Goal: Task Accomplishment & Management: Complete application form

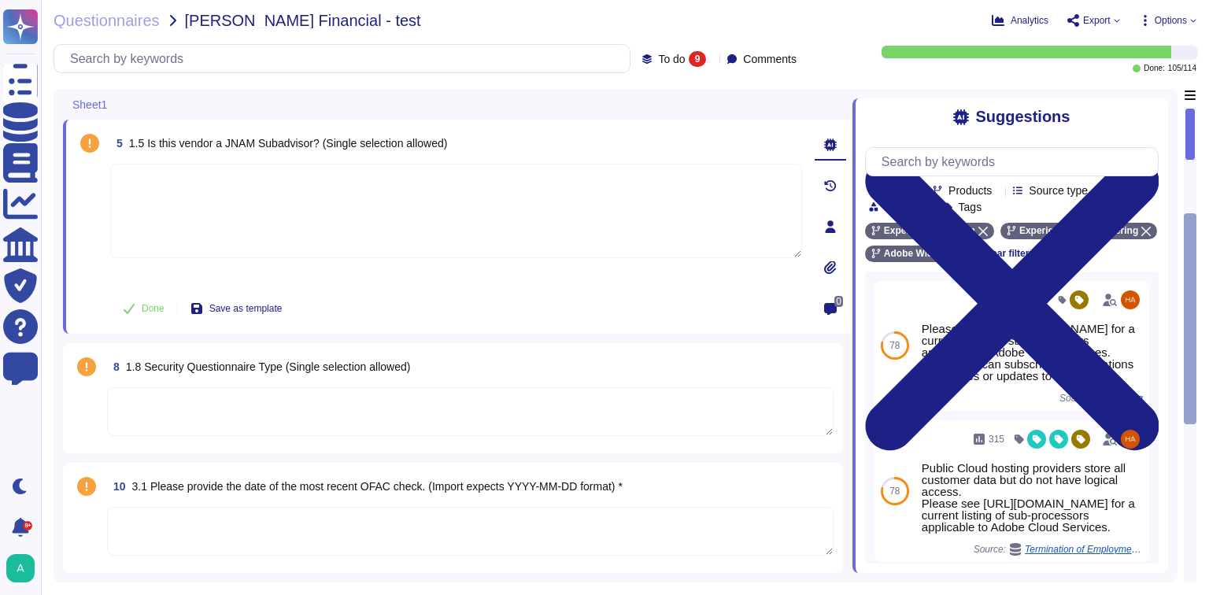
scroll to position [365, 0]
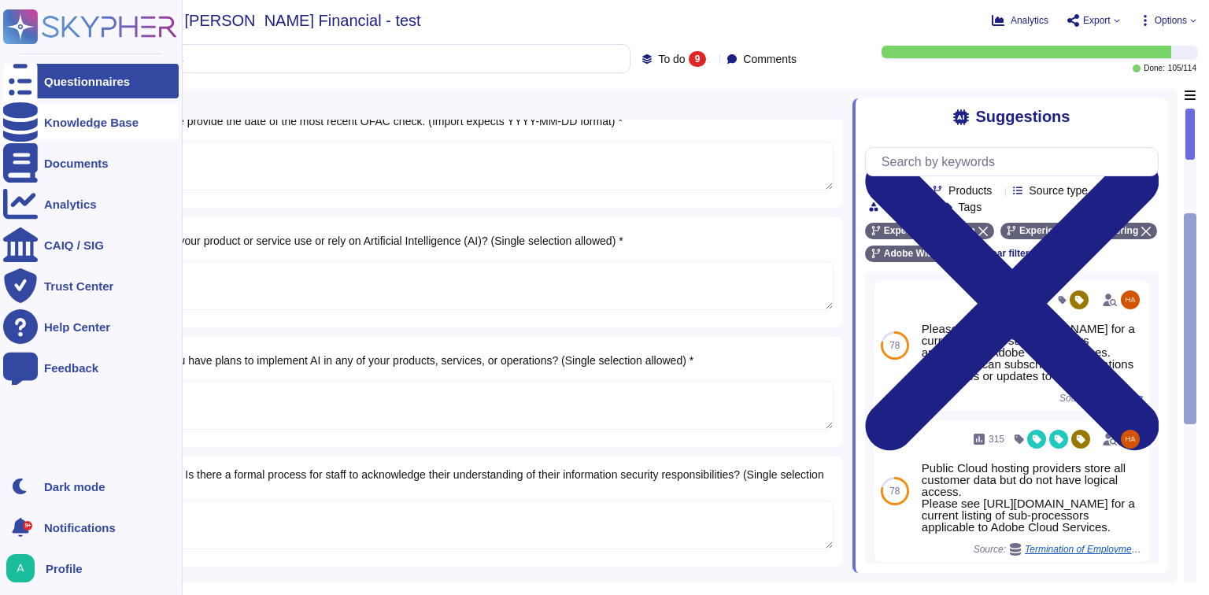
click at [48, 117] on div "Knowledge Base" at bounding box center [91, 123] width 94 height 12
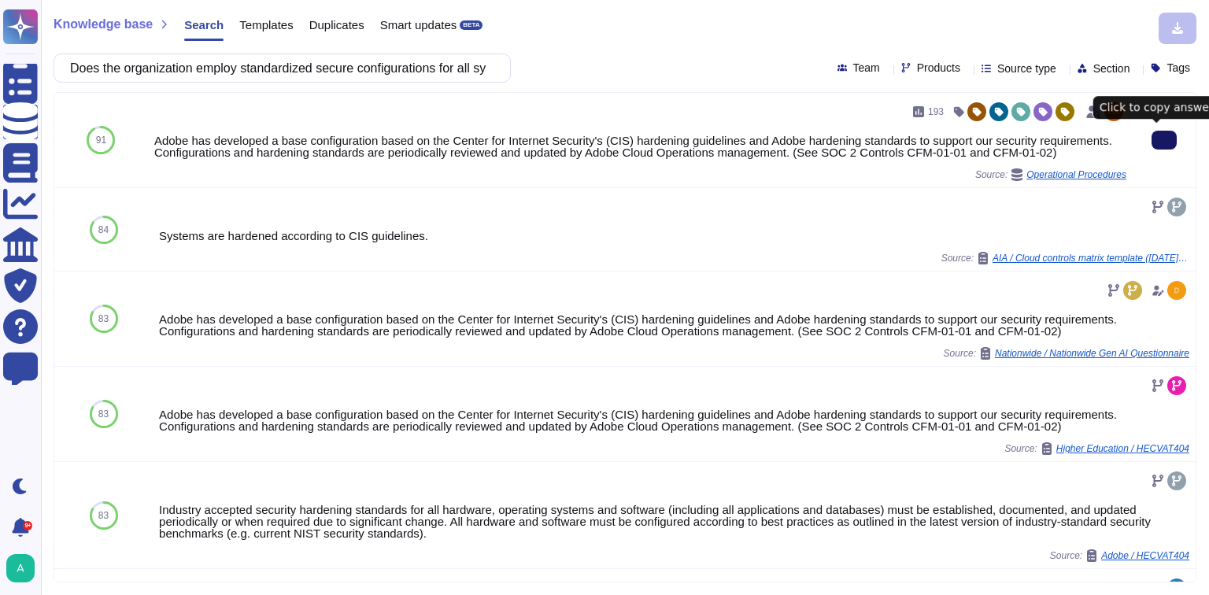
click at [1152, 146] on button at bounding box center [1164, 140] width 25 height 19
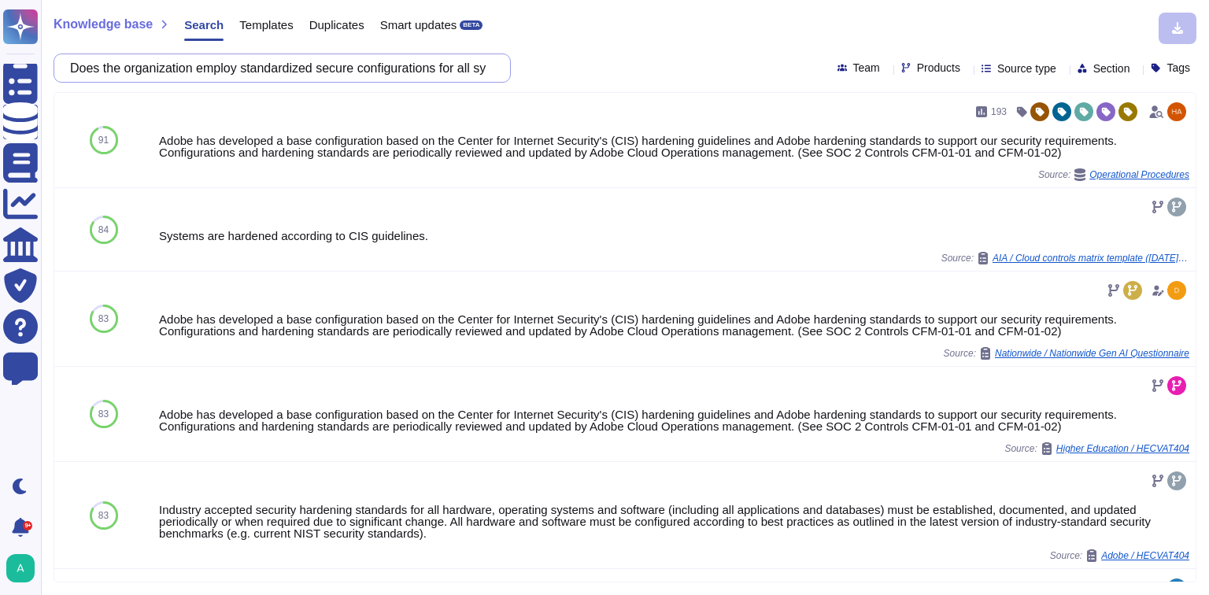
click at [301, 66] on input "Does the organization employ standardized secure configurations for all systems…" at bounding box center [278, 68] width 432 height 28
paste input "how you control administrative access (privileged user, system administrator, e…"
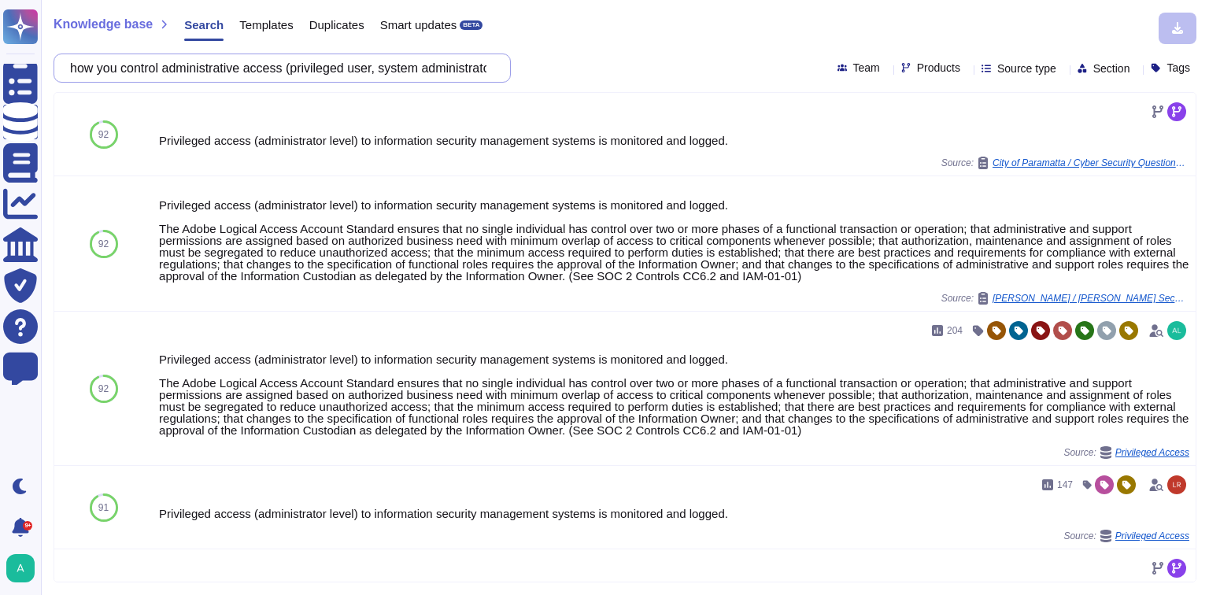
click at [342, 68] on input "how you control administrative access (privileged user, system administrator, e…" at bounding box center [278, 68] width 432 height 28
click at [342, 67] on input "how you control administrative access (privileged user, system administrator, e…" at bounding box center [278, 68] width 432 height 28
paste input "Web application firewalls are deployed for all external/public facing web appli…"
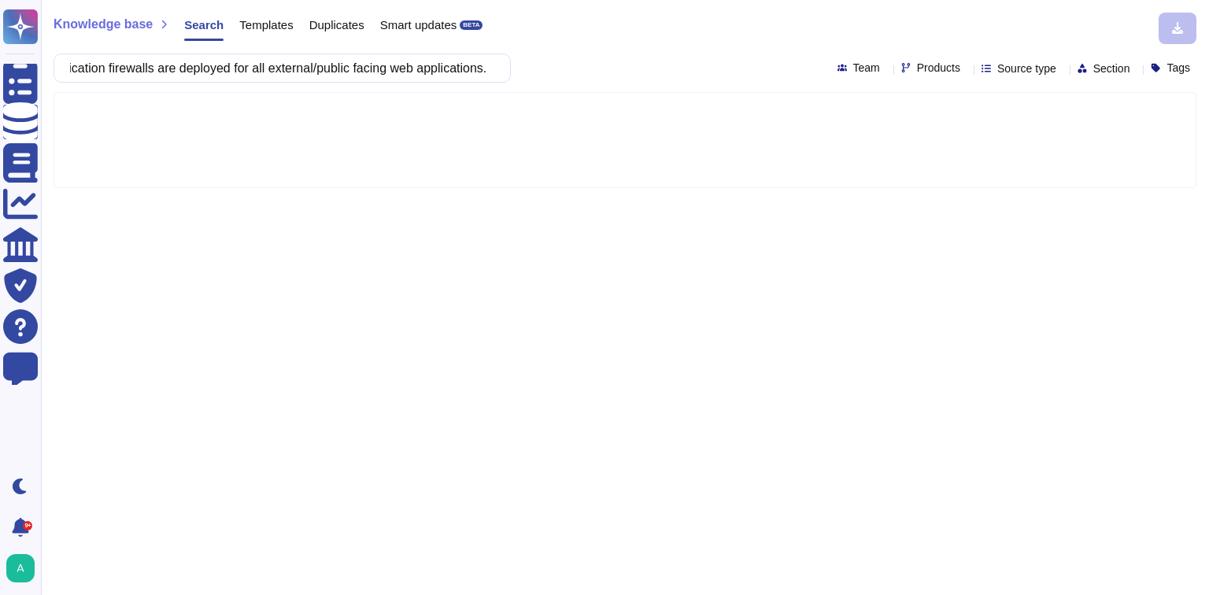
type input "Web application firewalls are deployed for all external/public facing web appli…"
click at [967, 69] on icon at bounding box center [967, 69] width 0 height 0
type input "cre"
click at [975, 152] on div "Creative Cloud" at bounding box center [980, 142] width 158 height 35
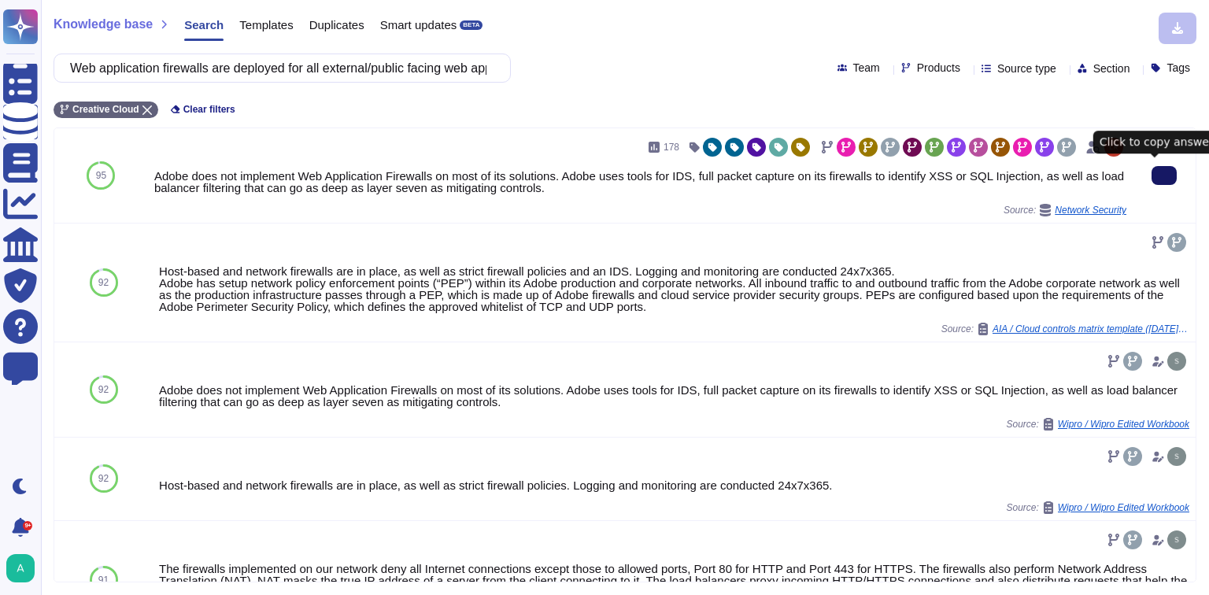
click at [1165, 183] on button at bounding box center [1164, 175] width 25 height 19
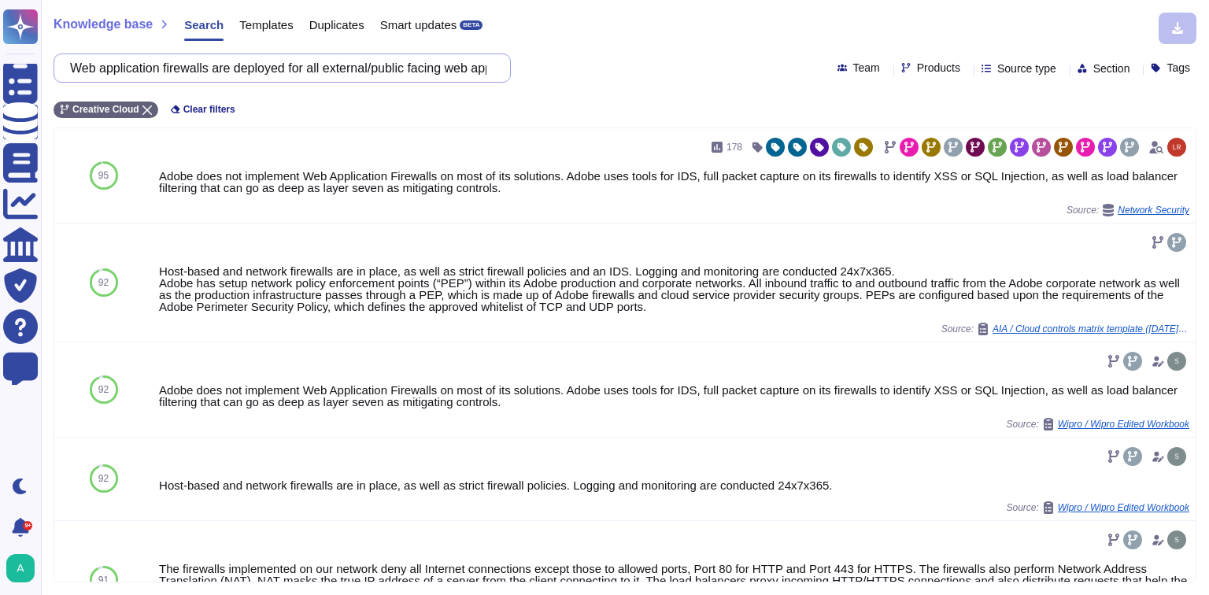
click at [179, 72] on input "Web application firewalls are deployed for all external/public facing web appli…" at bounding box center [278, 68] width 432 height 28
paste input "Do you perform backups sufficient to restore your systems?"
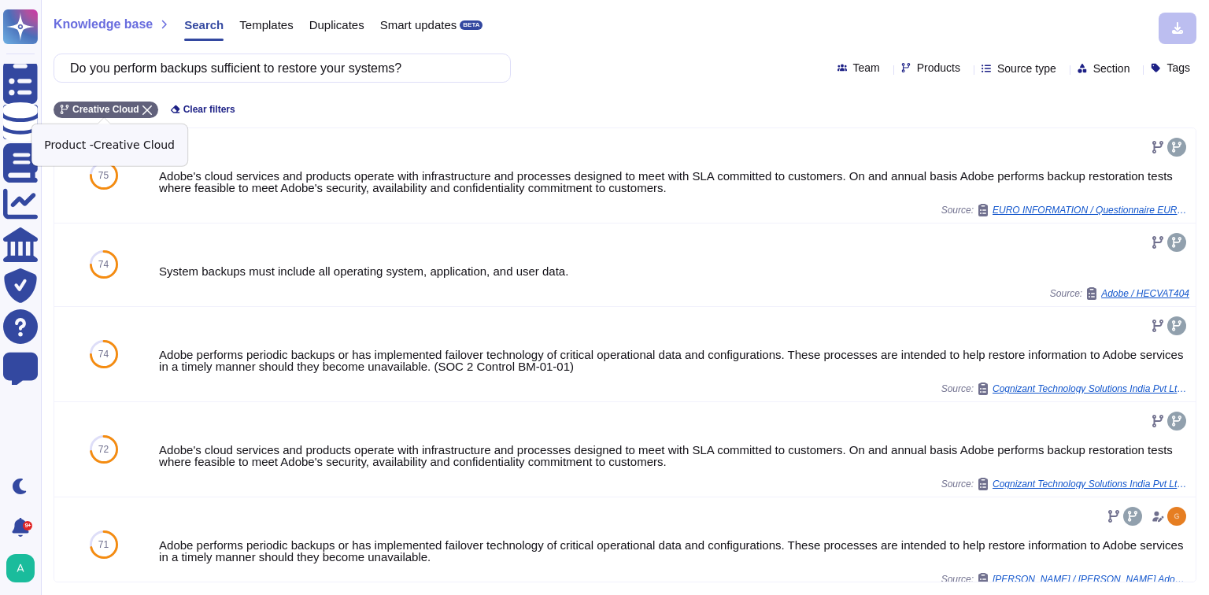
click at [143, 107] on icon at bounding box center [147, 110] width 9 height 9
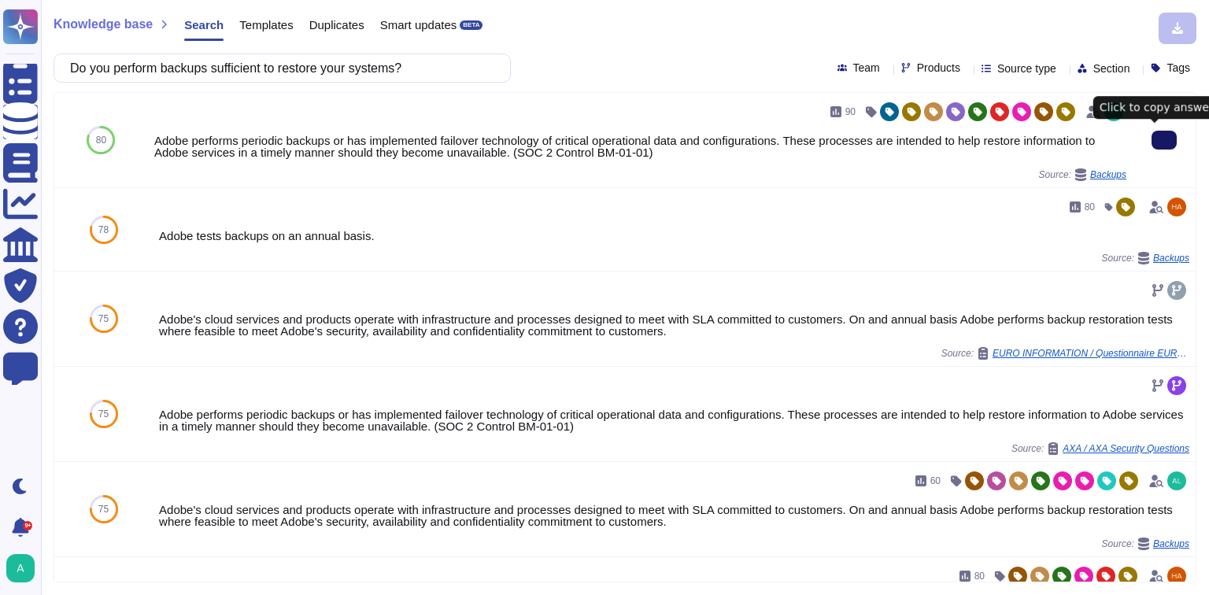
click at [1165, 140] on icon at bounding box center [1165, 140] width 0 height 0
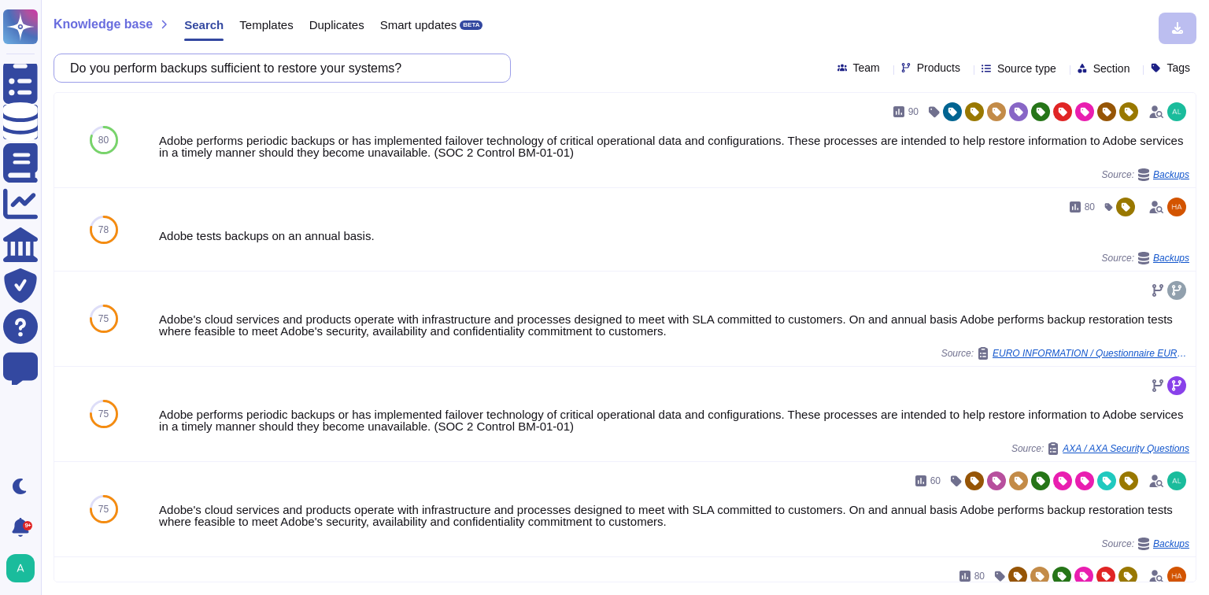
click at [346, 76] on input "Do you perform backups sufficient to restore your systems?" at bounding box center [278, 68] width 432 height 28
paste input "Are backup and restoration procedures tested"
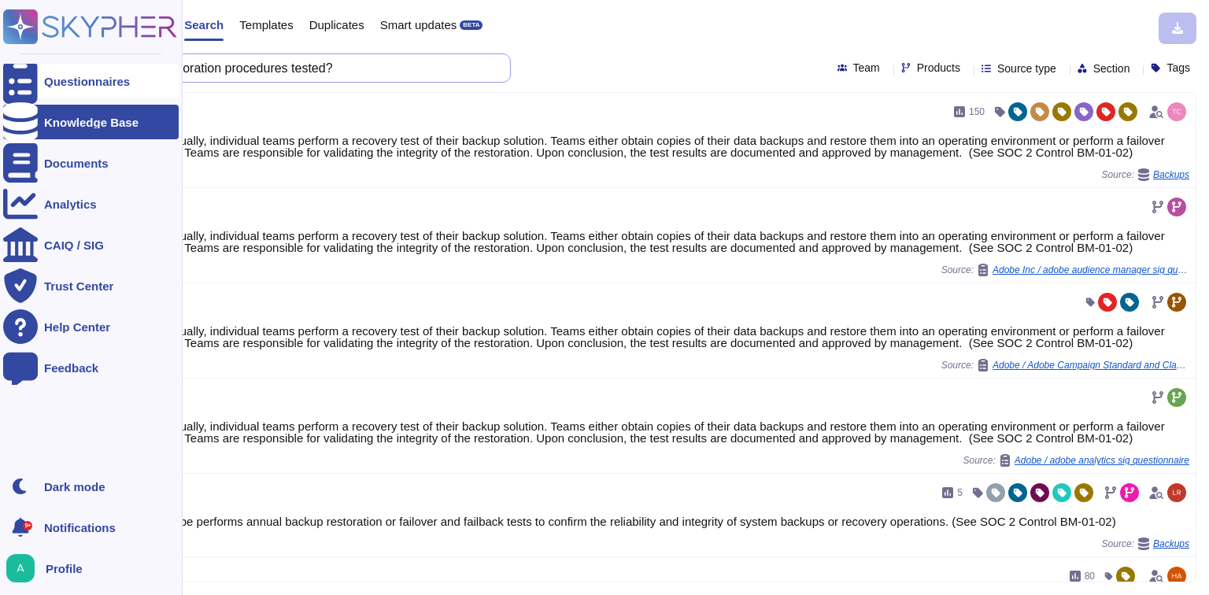
drag, startPoint x: 356, startPoint y: 74, endPoint x: 3, endPoint y: 72, distance: 352.8
click at [3, 72] on div "Questionnaires Knowledge Base Documents Analytics CAIQ / SIG Trust Center Help …" at bounding box center [604, 297] width 1209 height 595
paste input "Our wireless communications are protected by strong encryption (at least Advanc…"
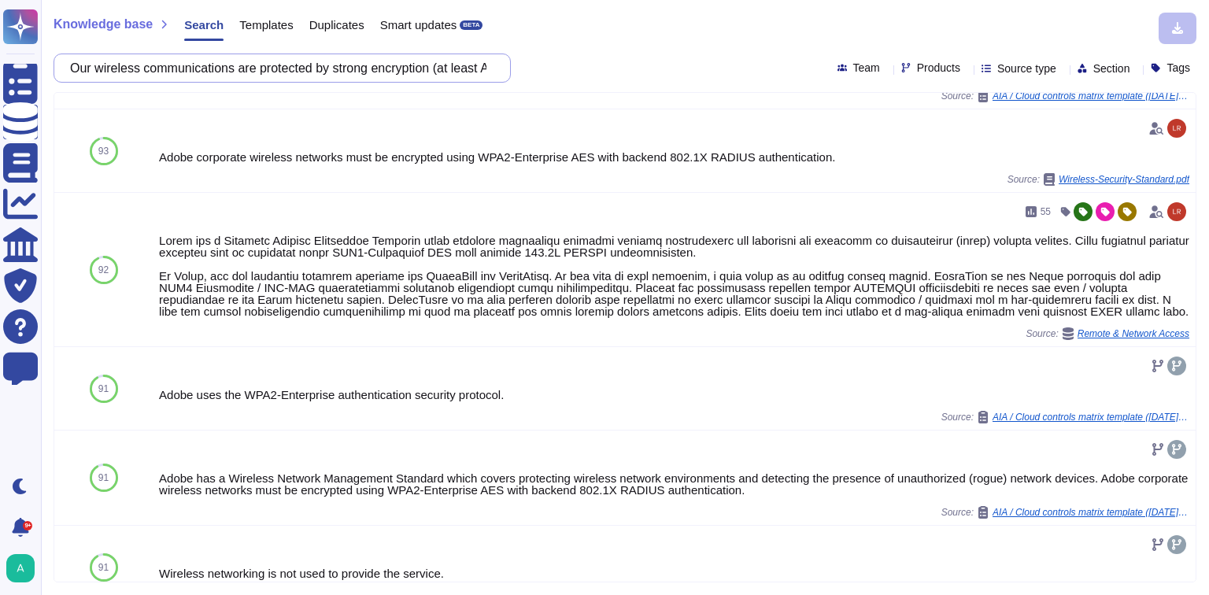
click at [296, 63] on input "Our wireless communications are protected by strong encryption (at least Advanc…" at bounding box center [278, 68] width 432 height 28
paste input "Please provide the date of the most recent OFAC check"
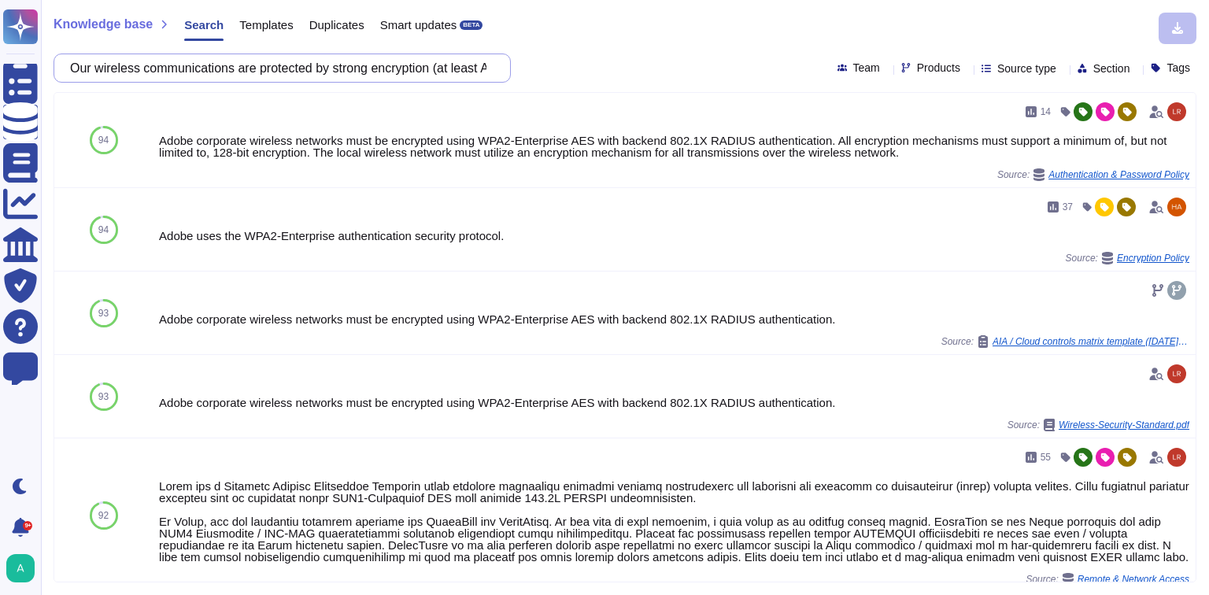
type input "Please provide the date of the most recent OFAC check."
